Goal: Task Accomplishment & Management: Manage account settings

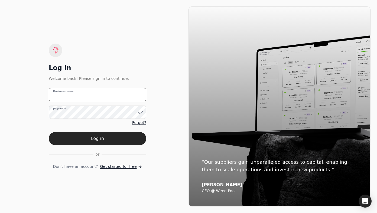
click at [113, 92] on email "Business email" at bounding box center [97, 94] width 97 height 13
type email "[EMAIL_ADDRESS][DOMAIN_NAME]"
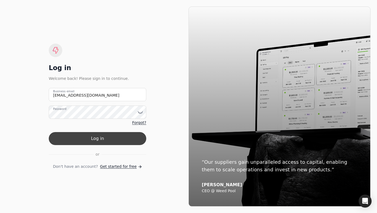
click at [106, 138] on button "Log in" at bounding box center [97, 138] width 97 height 13
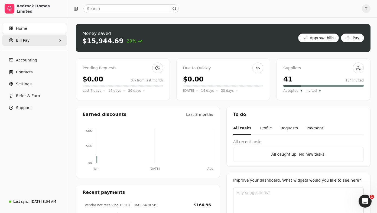
click at [33, 42] on Pay "Bill Pay" at bounding box center [34, 40] width 65 height 11
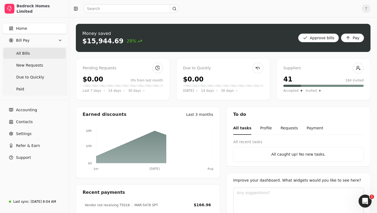
click at [32, 53] on Bills "All Bills" at bounding box center [34, 53] width 63 height 11
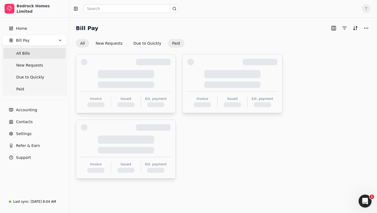
click at [169, 42] on button "Paid" at bounding box center [176, 43] width 17 height 9
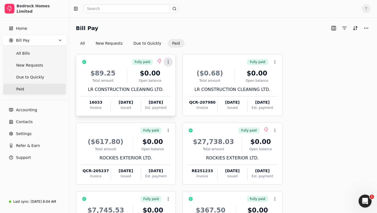
click at [167, 59] on button "Context Menu Button" at bounding box center [168, 61] width 9 height 9
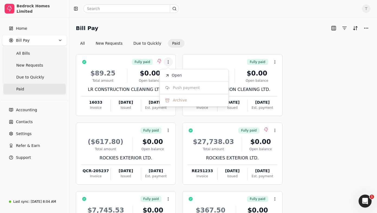
click at [263, 38] on div "Bill Pay All New Requests Due to Quickly Paid" at bounding box center [223, 36] width 295 height 24
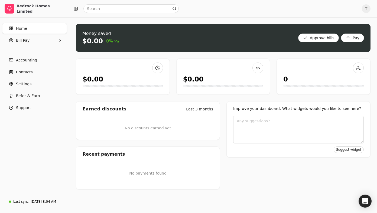
click at [368, 10] on span "T" at bounding box center [366, 8] width 9 height 9
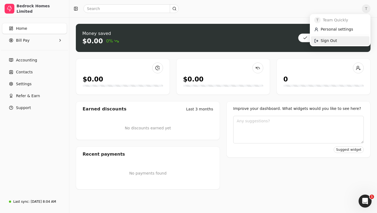
drag, startPoint x: 348, startPoint y: 40, endPoint x: 311, endPoint y: 41, distance: 36.8
click at [348, 40] on link "Sign Out" at bounding box center [340, 40] width 58 height 9
